Goal: Information Seeking & Learning: Learn about a topic

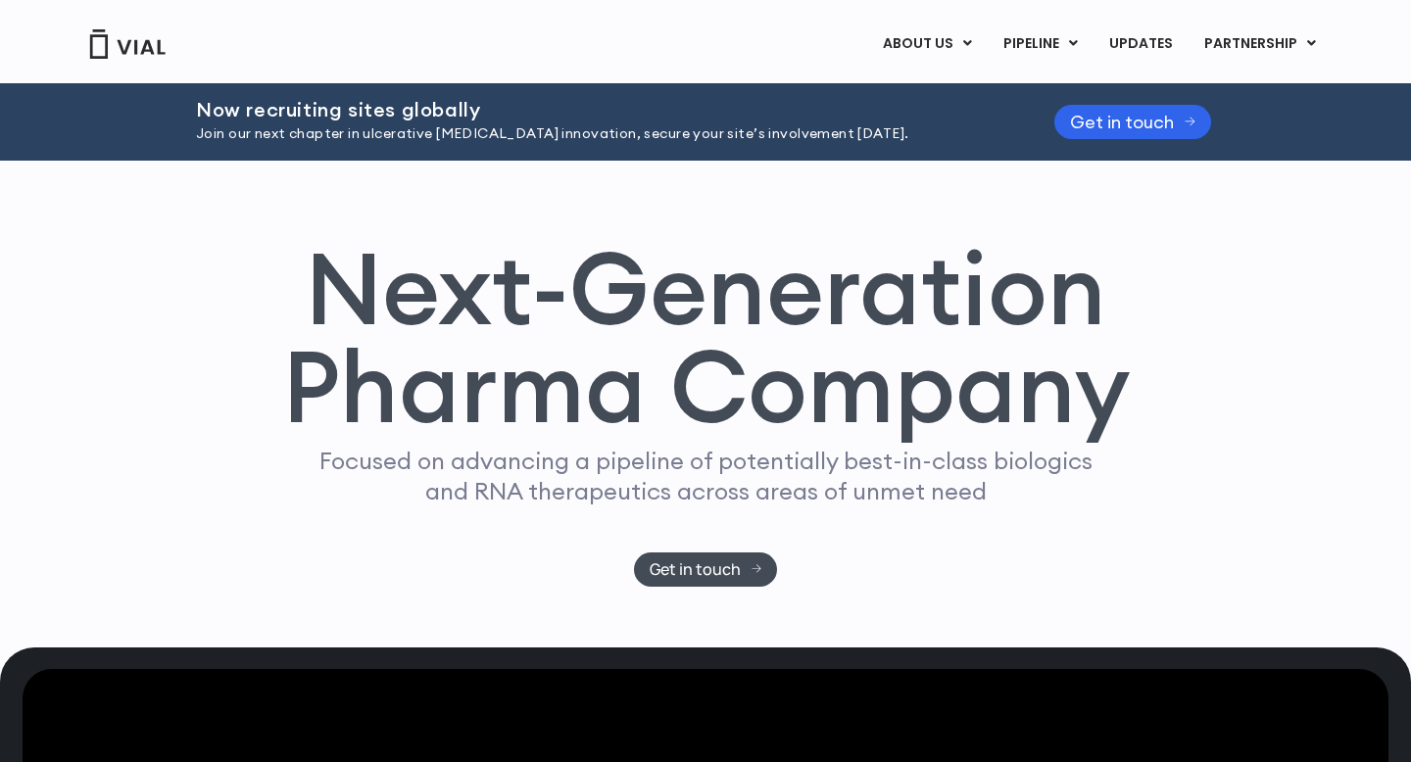
click at [319, 288] on h1 "Next-Generation Pharma Company" at bounding box center [705, 338] width 849 height 198
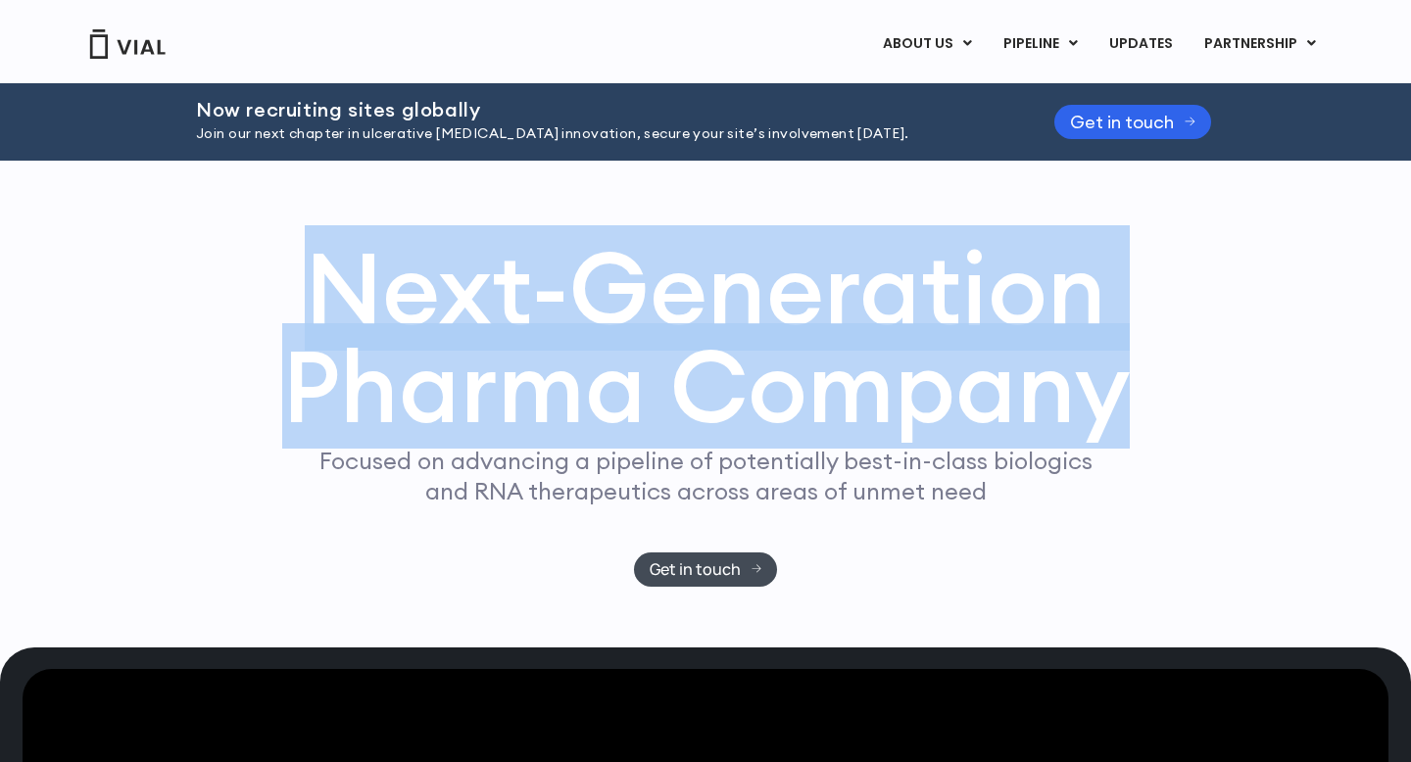
drag, startPoint x: 0, startPoint y: 0, endPoint x: 1097, endPoint y: 428, distance: 1177.3
click at [1097, 428] on h1 "Next-Generation Pharma Company" at bounding box center [705, 338] width 849 height 198
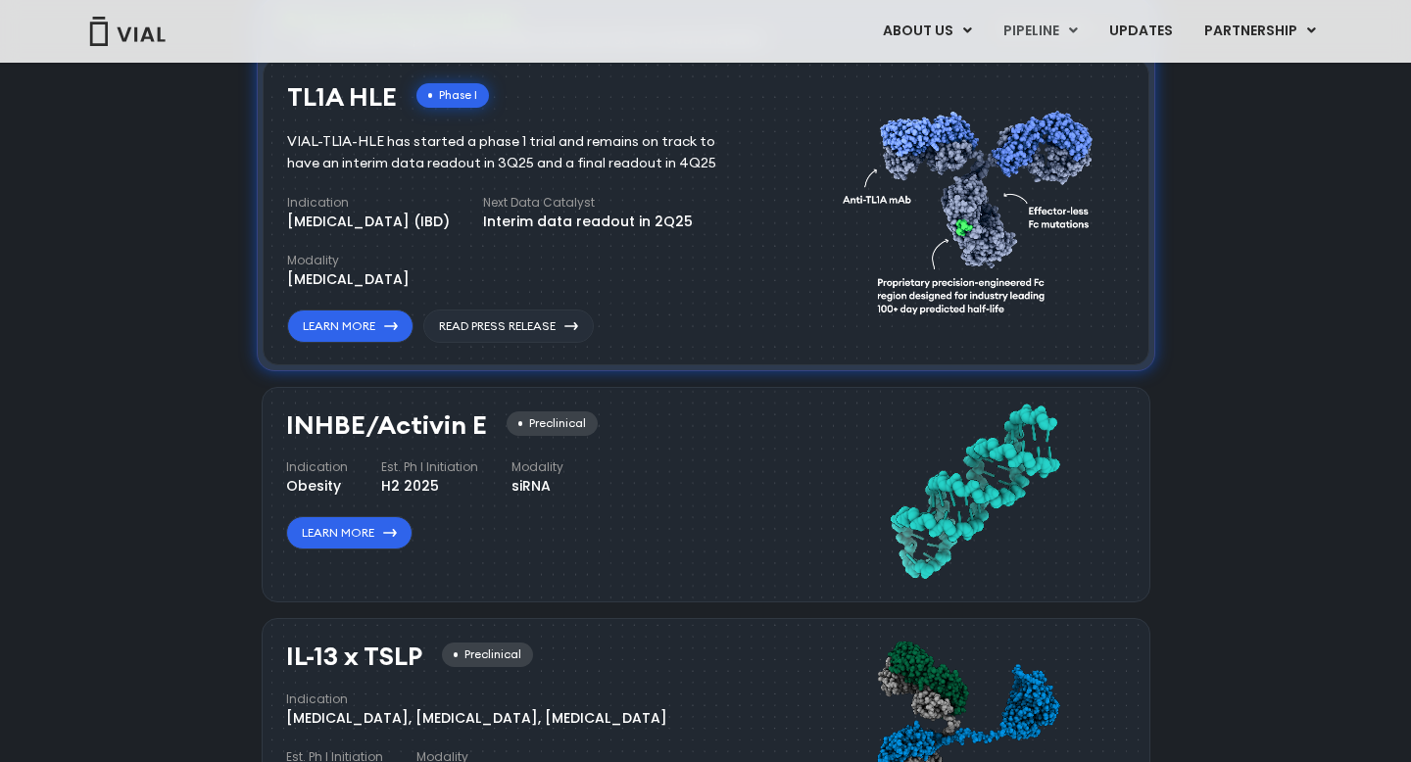
scroll to position [1378, 0]
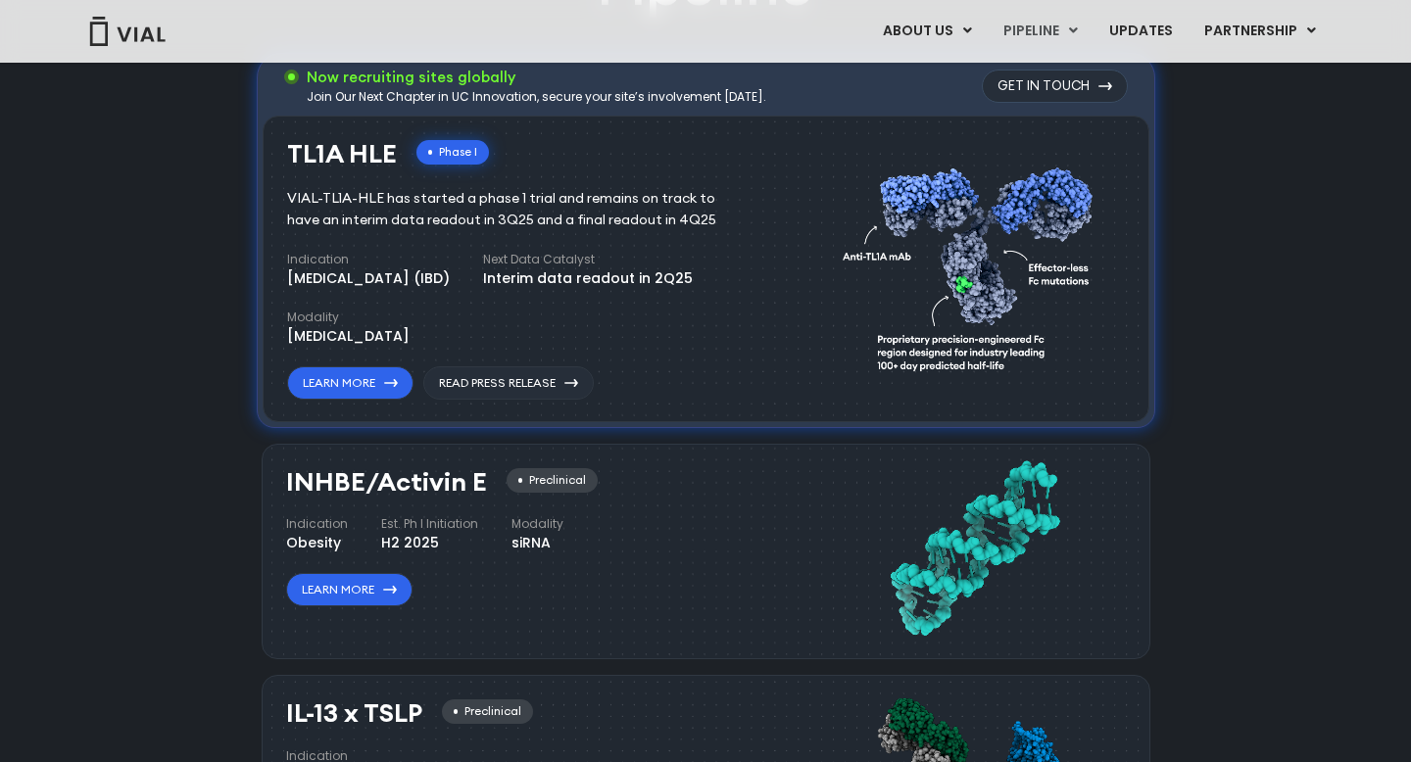
click at [346, 140] on h3 "TL1A HLE" at bounding box center [342, 154] width 110 height 28
copy div "TL1A HLE"
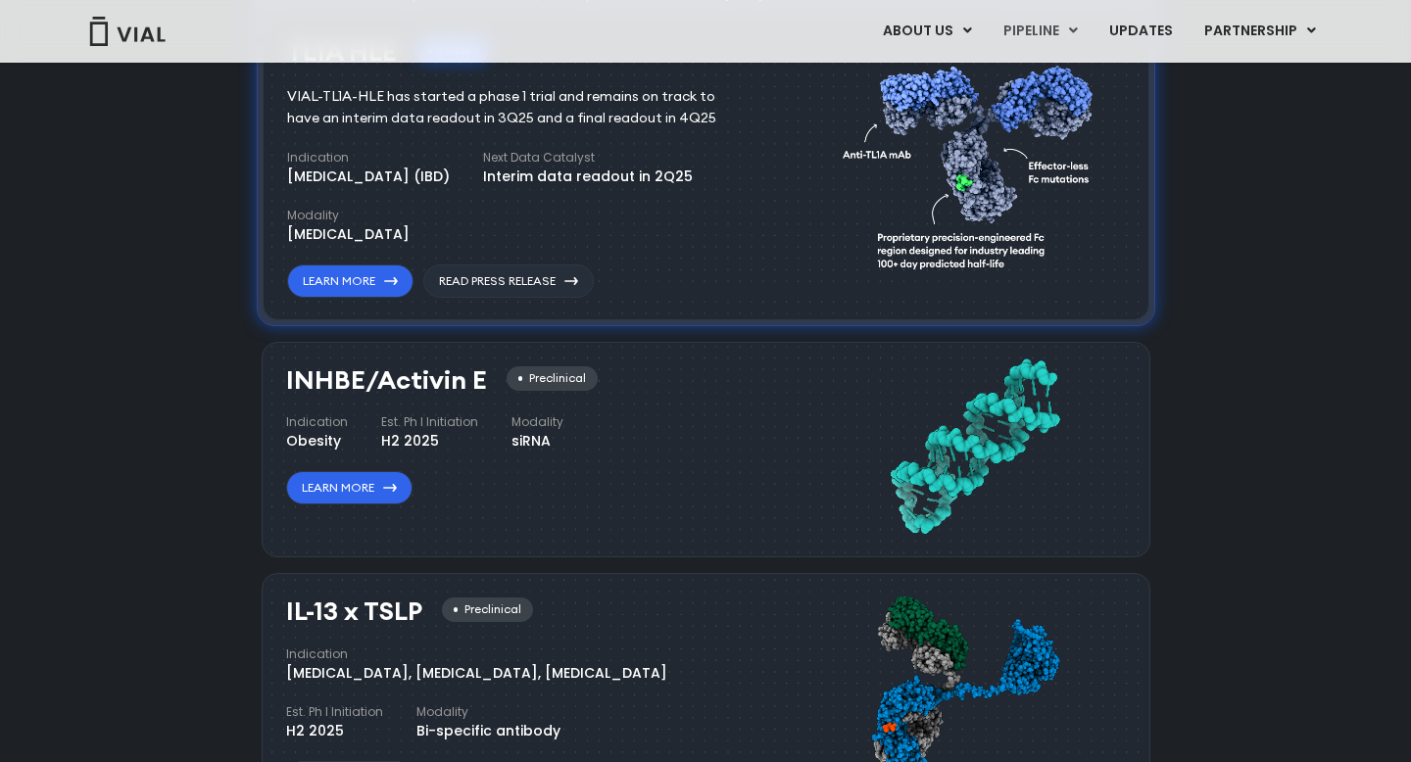
scroll to position [1279, 0]
